Goal: Find specific fact

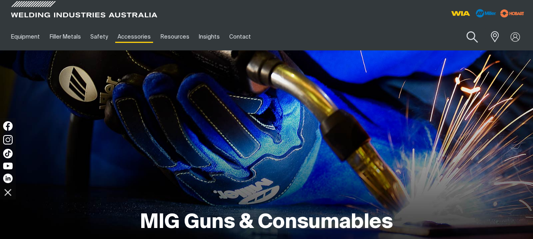
click at [471, 42] on button "Search products" at bounding box center [472, 37] width 32 height 22
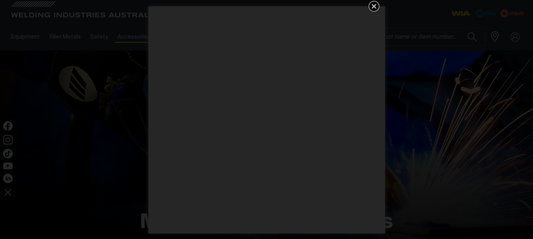
click at [374, 7] on icon "Get 5 WIA Welding Guides Free!" at bounding box center [374, 6] width 5 height 5
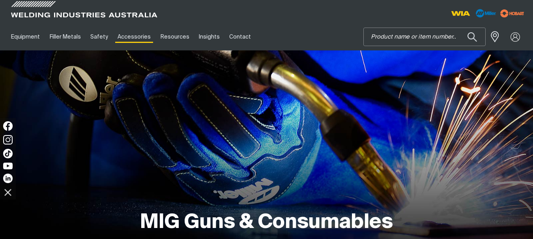
click at [433, 35] on input "Search" at bounding box center [424, 37] width 121 height 18
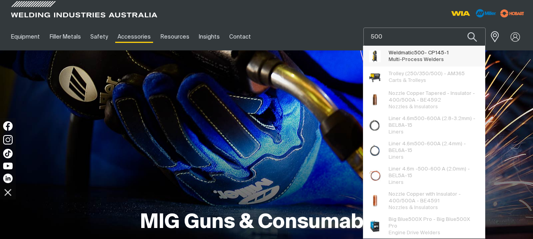
type input "500"
click at [430, 55] on span "Weldmatic 500 - CP145-1" at bounding box center [418, 53] width 60 height 7
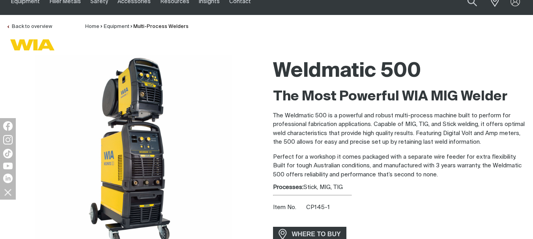
scroll to position [35, 0]
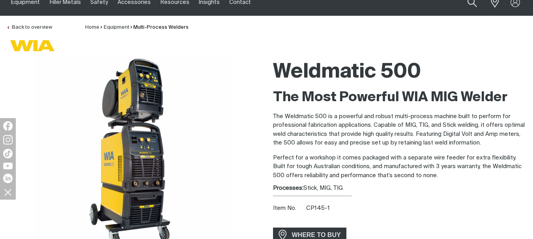
click at [379, 168] on p "Perfect for a workshop it comes packaged with a separate wire feeder for extra …" at bounding box center [400, 167] width 254 height 27
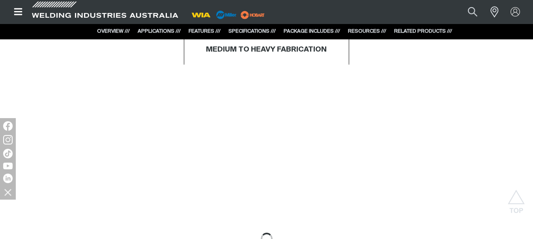
scroll to position [0, 0]
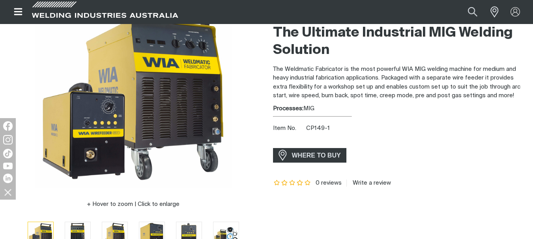
scroll to position [104, 0]
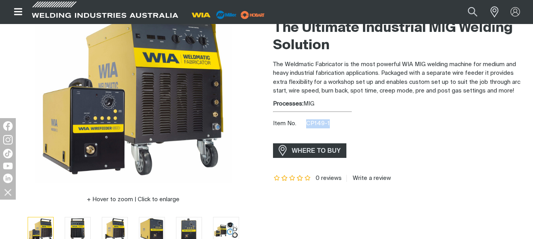
drag, startPoint x: 329, startPoint y: 122, endPoint x: 307, endPoint y: 125, distance: 22.3
click at [307, 125] on div "Item No. CP149-1" at bounding box center [400, 124] width 254 height 9
copy span "CP149-1"
